Goal: Task Accomplishment & Management: Manage account settings

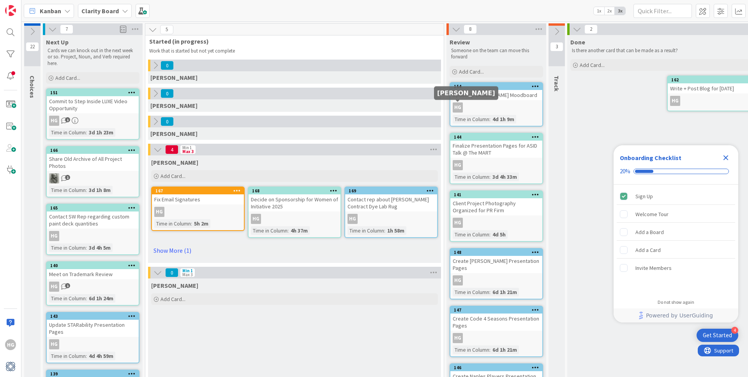
click at [462, 107] on div "HG" at bounding box center [458, 107] width 10 height 10
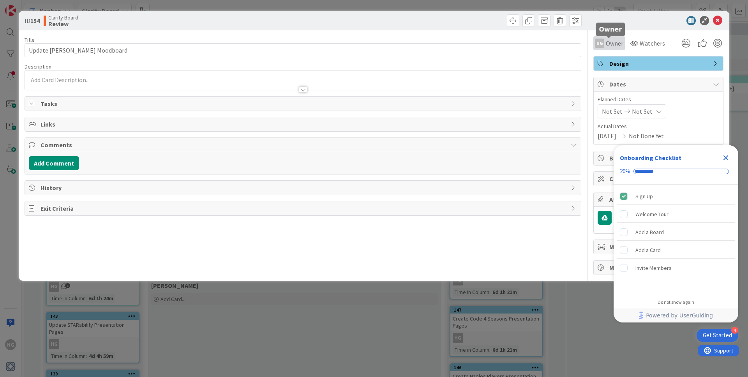
click at [609, 45] on span "Owner" at bounding box center [615, 43] width 18 height 9
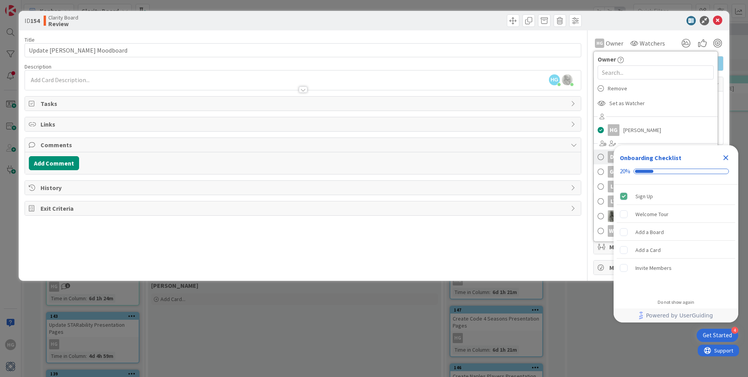
drag, startPoint x: 727, startPoint y: 156, endPoint x: 700, endPoint y: 161, distance: 26.8
click at [727, 156] on icon "Close Checklist" at bounding box center [726, 157] width 5 height 5
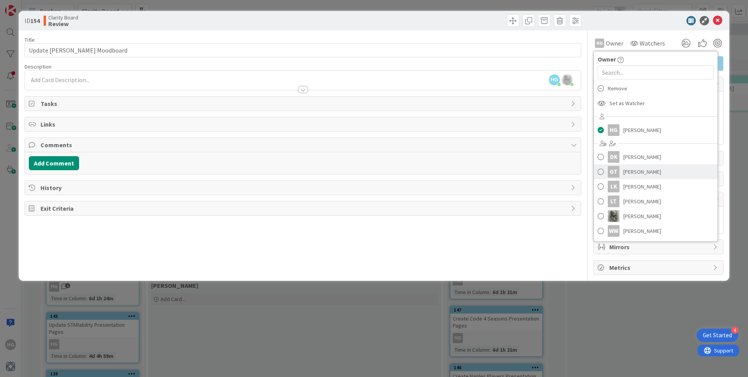
click at [626, 173] on span "[PERSON_NAME]" at bounding box center [642, 172] width 38 height 12
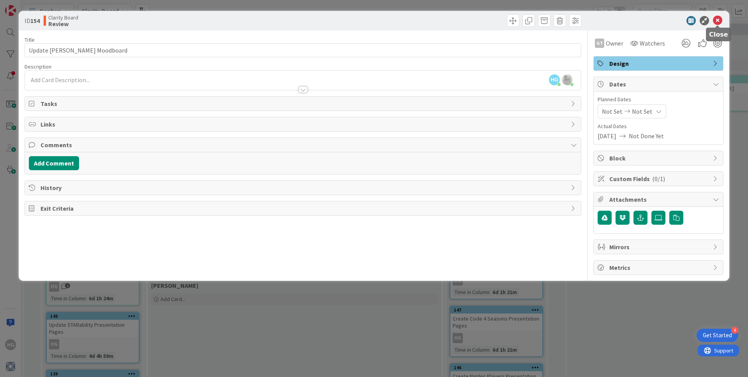
click at [717, 23] on icon at bounding box center [717, 20] width 9 height 9
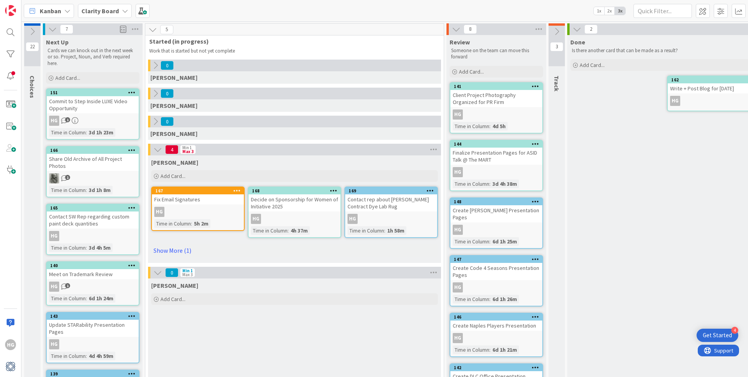
scroll to position [0, 0]
click at [49, 32] on icon at bounding box center [52, 29] width 9 height 9
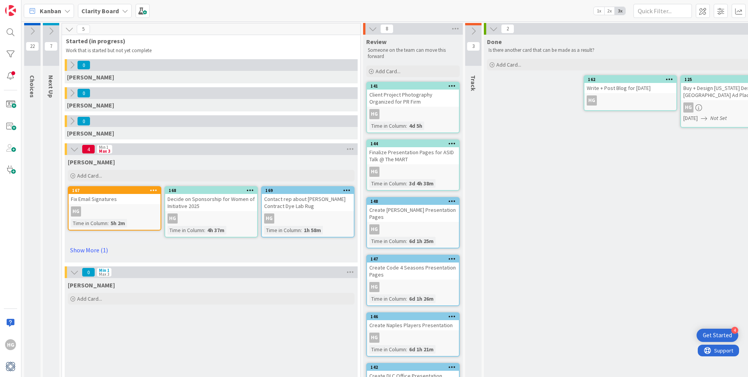
scroll to position [0, 0]
